Goal: Obtain resource: Download file/media

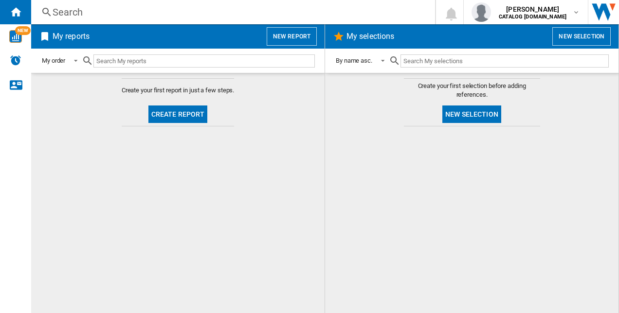
click at [302, 37] on button "New report" at bounding box center [292, 36] width 50 height 18
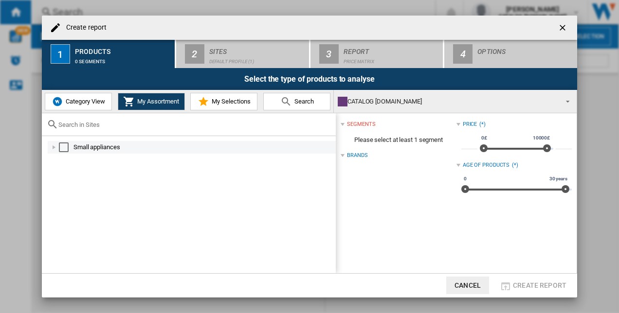
click at [61, 148] on div "Select" at bounding box center [64, 148] width 10 height 10
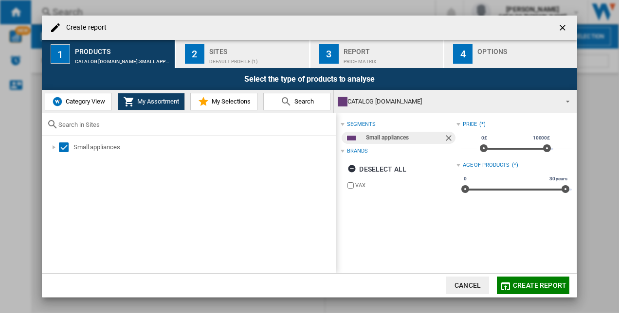
click at [232, 53] on div "Sites" at bounding box center [257, 49] width 96 height 10
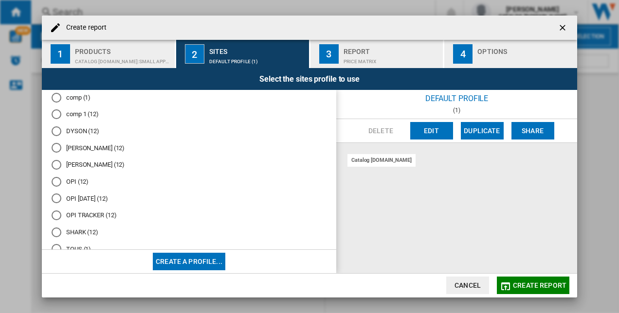
scroll to position [81, 0]
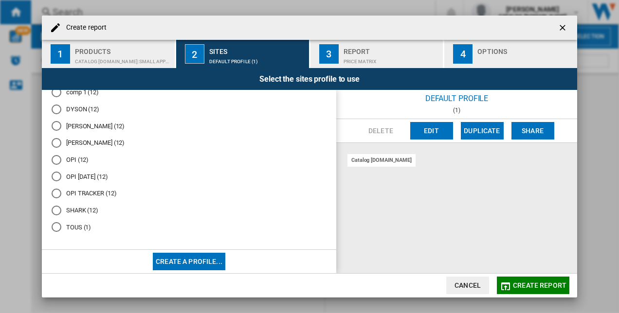
click at [94, 195] on md-radio-button "OPI TRACKER (12)" at bounding box center [189, 193] width 275 height 9
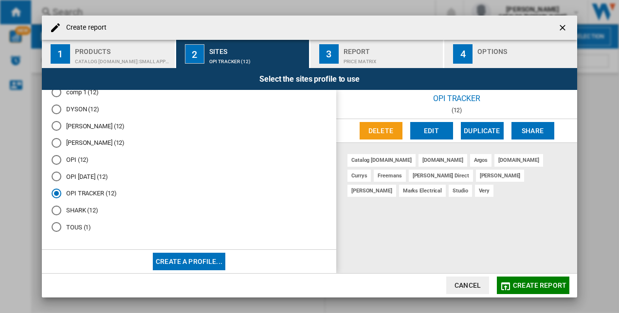
click at [522, 287] on span "Create report" at bounding box center [540, 286] width 54 height 8
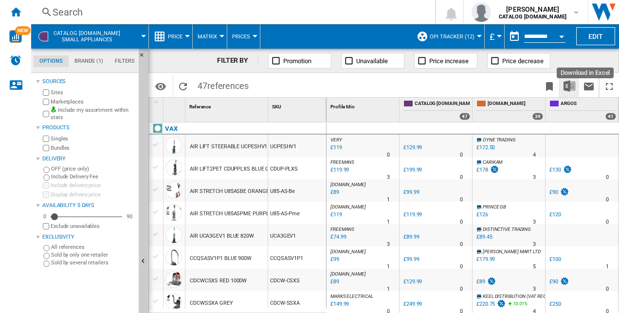
click at [574, 81] on img "Download in Excel" at bounding box center [569, 86] width 12 height 12
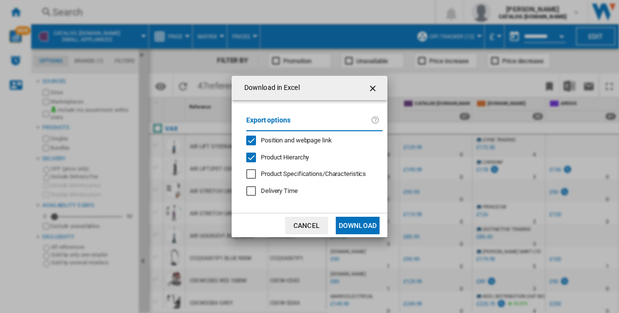
click at [361, 224] on button "Download" at bounding box center [358, 226] width 44 height 18
